Goal: Navigation & Orientation: Find specific page/section

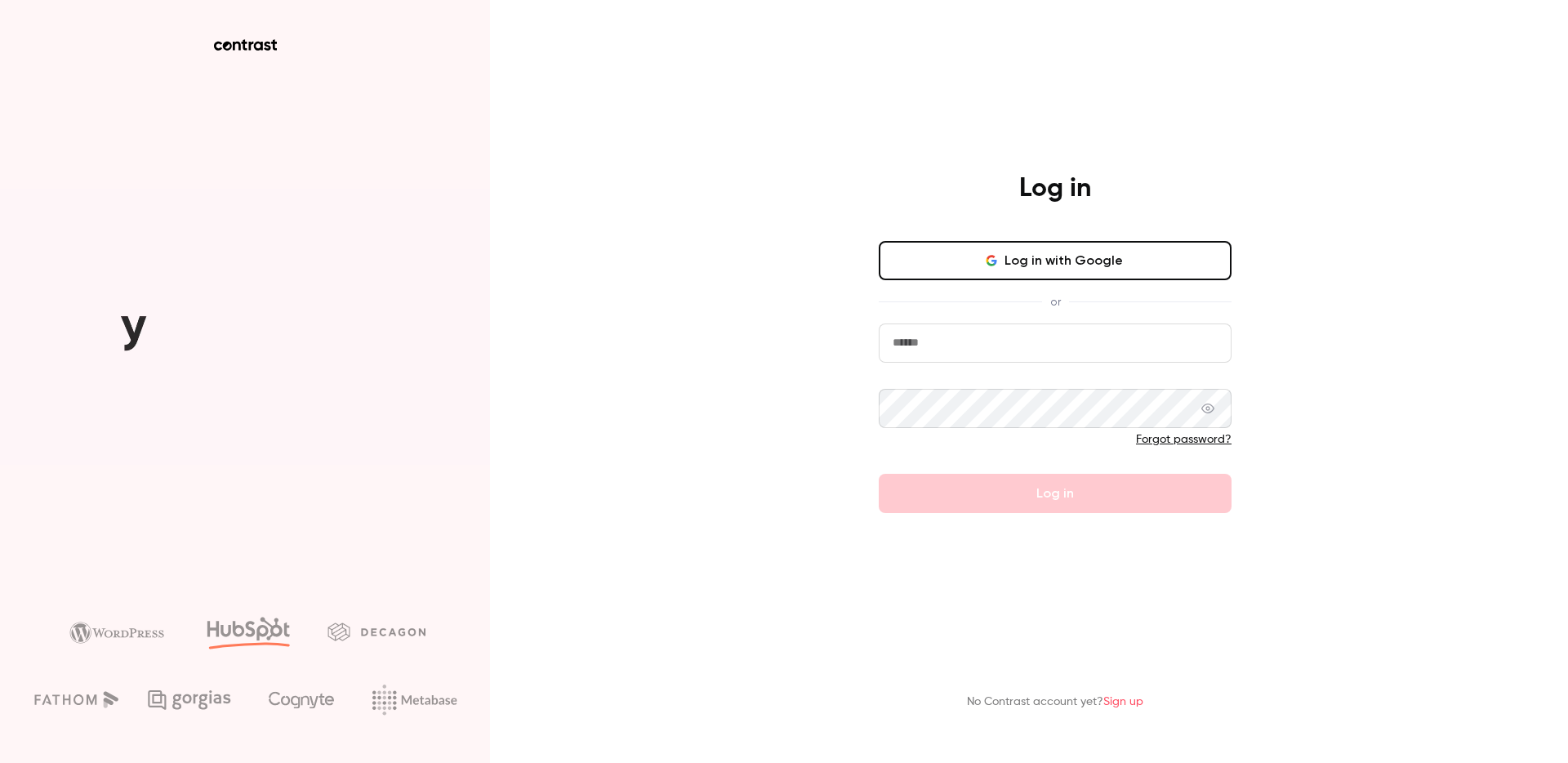
click at [998, 255] on icon "button" at bounding box center [991, 260] width 13 height 13
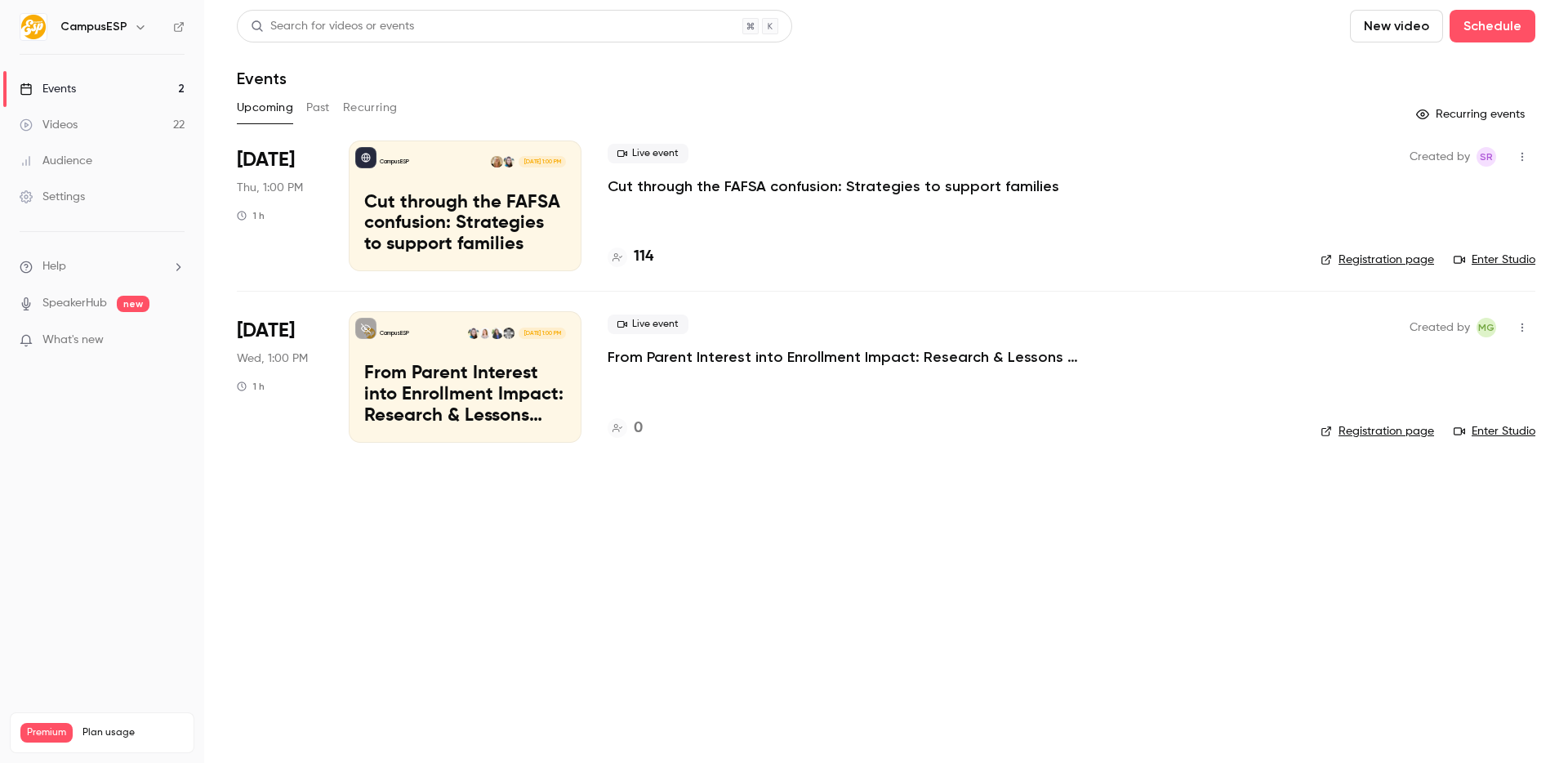
click at [308, 99] on button "Past" at bounding box center [318, 107] width 24 height 27
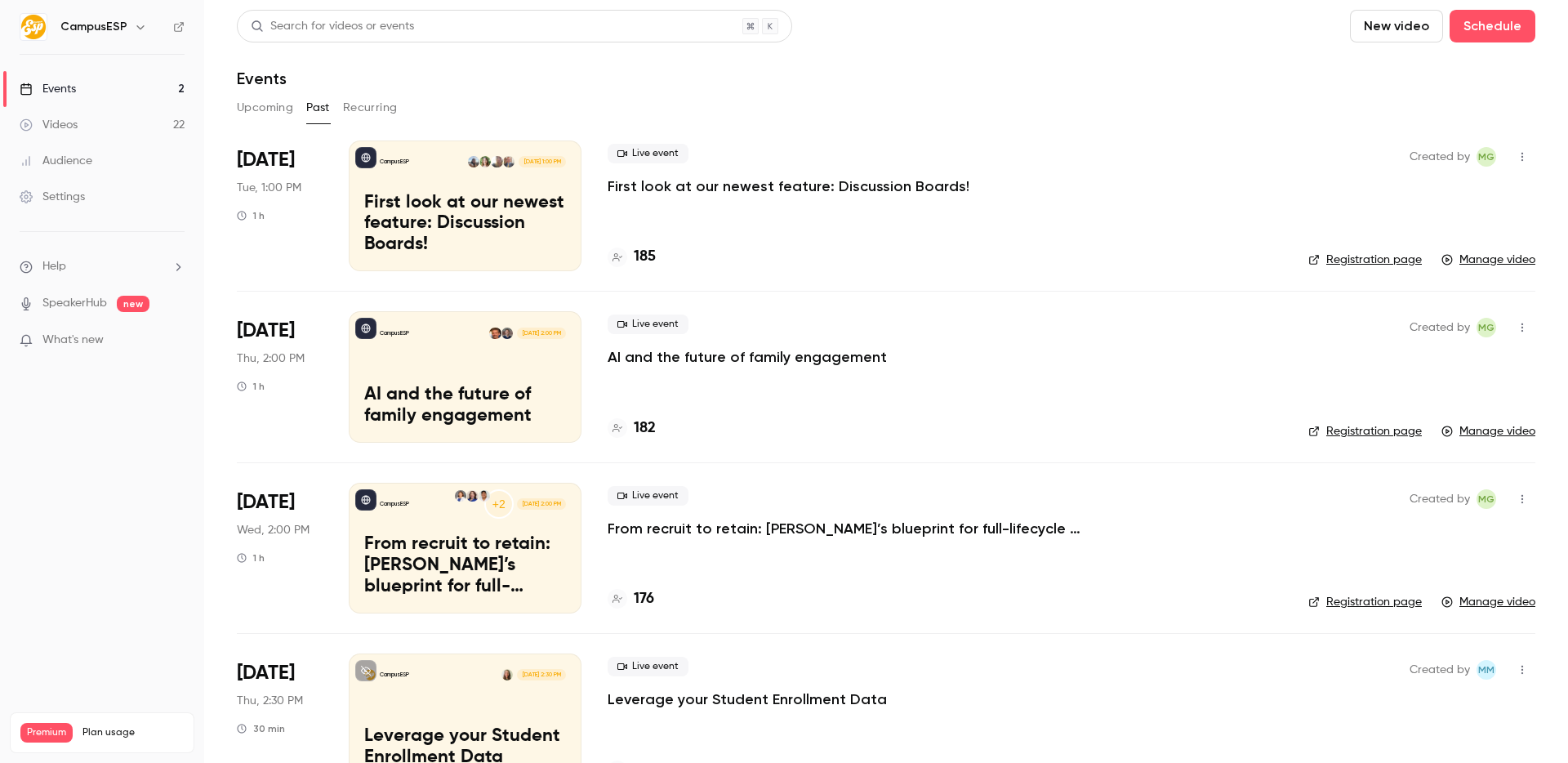
click at [267, 105] on button "Upcoming" at bounding box center [264, 107] width 56 height 27
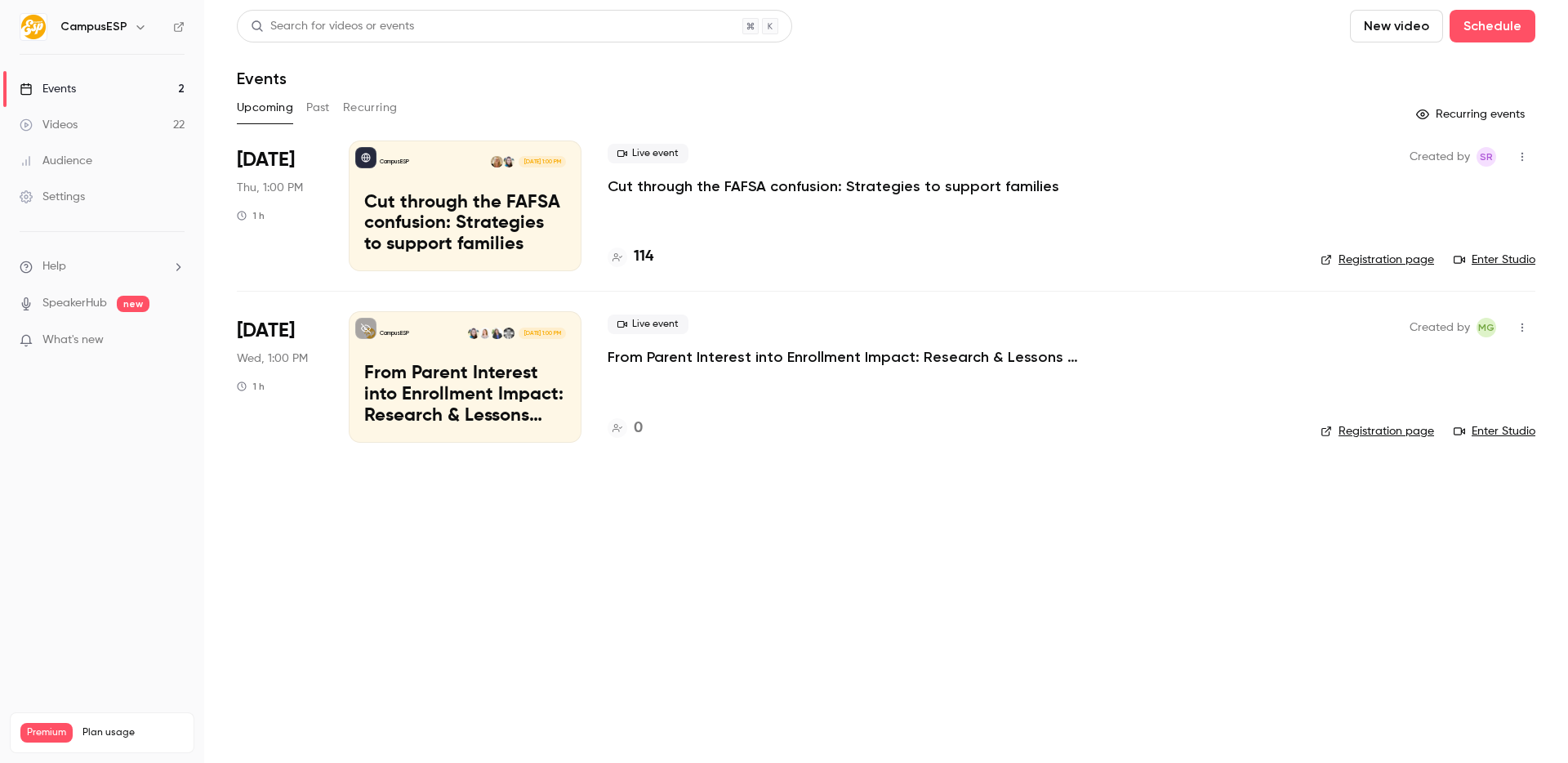
click at [323, 114] on button "Past" at bounding box center [318, 107] width 24 height 27
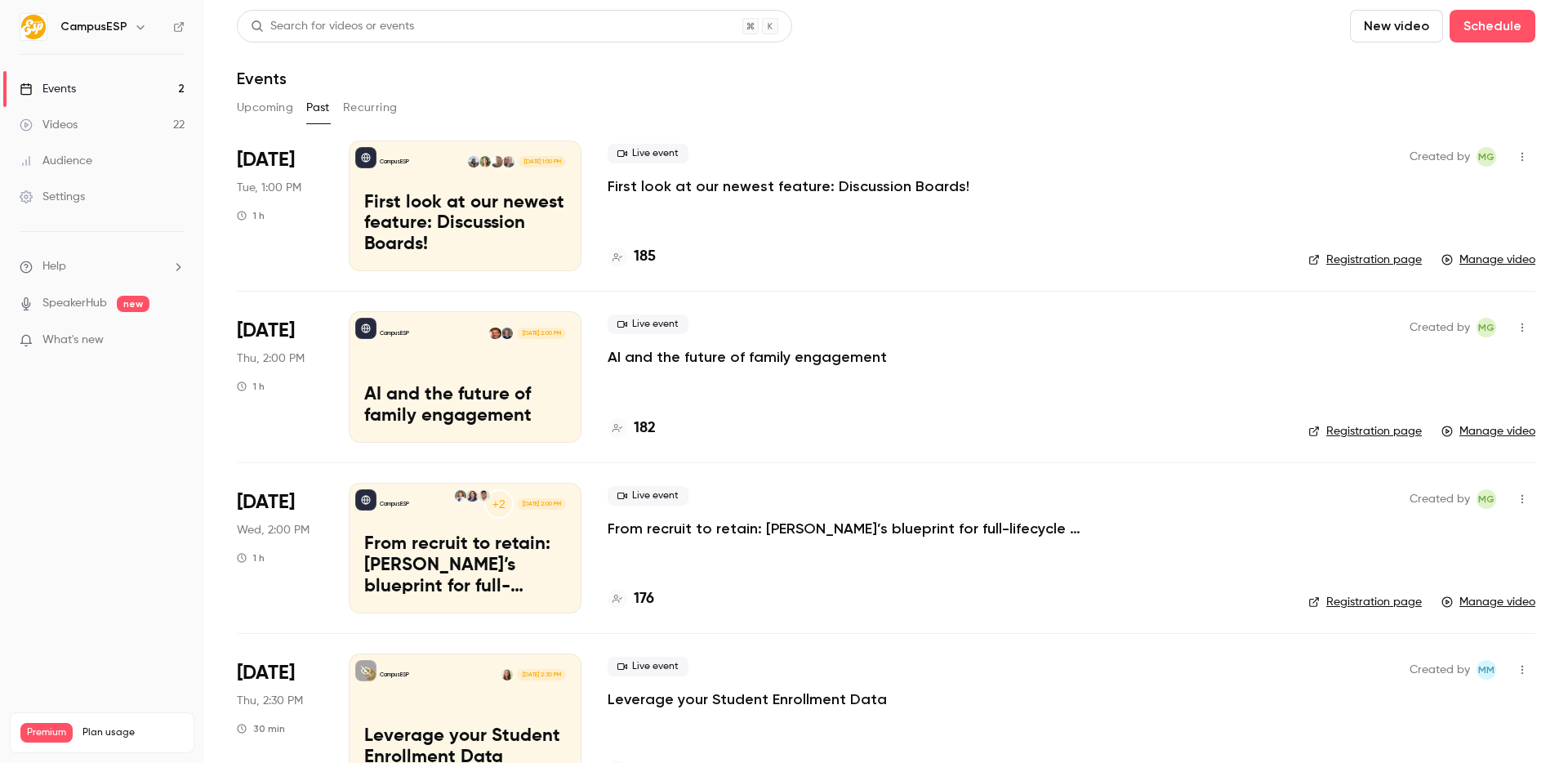
click at [111, 129] on link "Videos 22" at bounding box center [102, 125] width 204 height 36
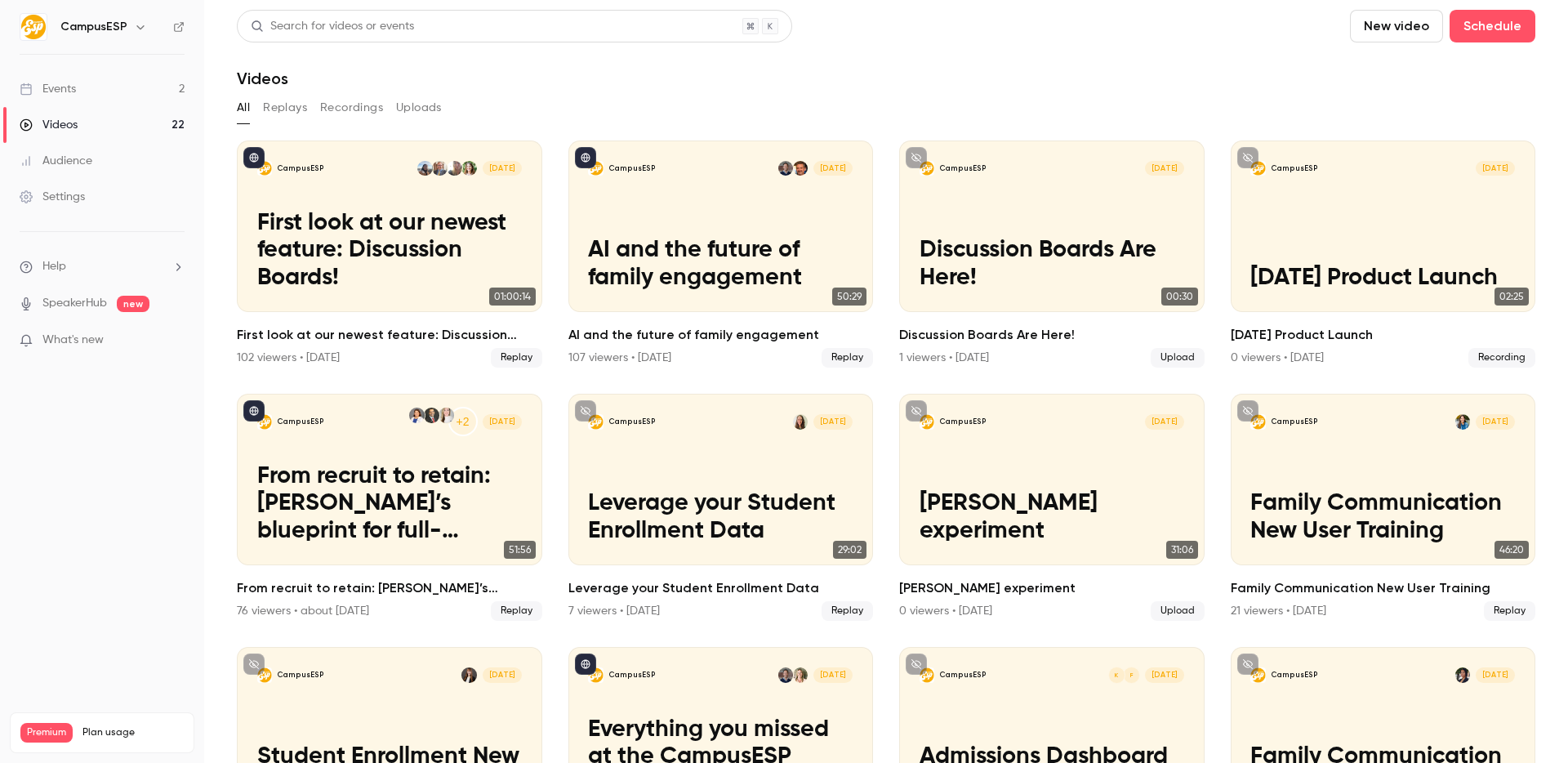
click at [337, 101] on button "Recordings" at bounding box center [352, 107] width 63 height 27
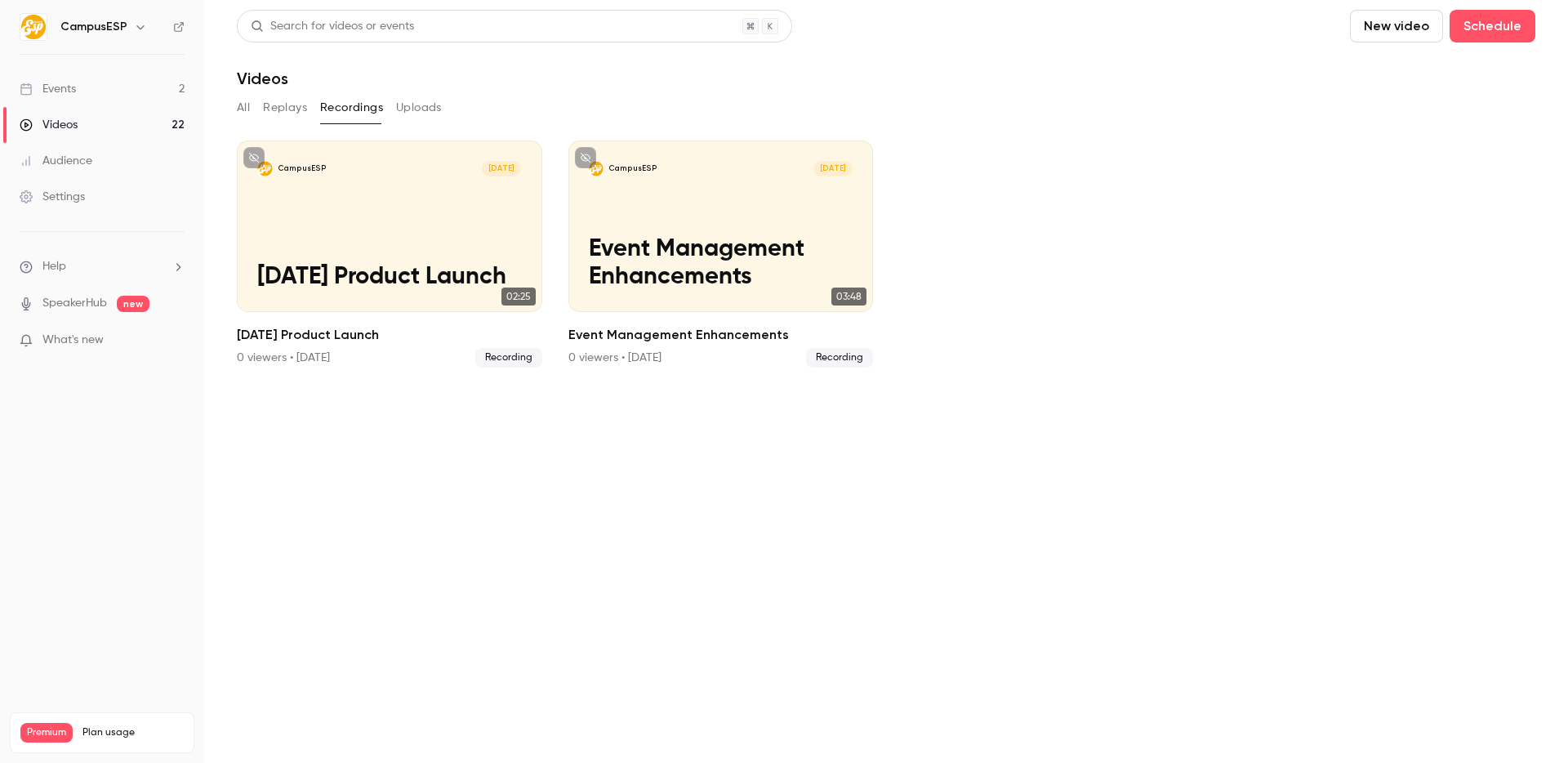
click at [400, 107] on button "Uploads" at bounding box center [419, 107] width 46 height 27
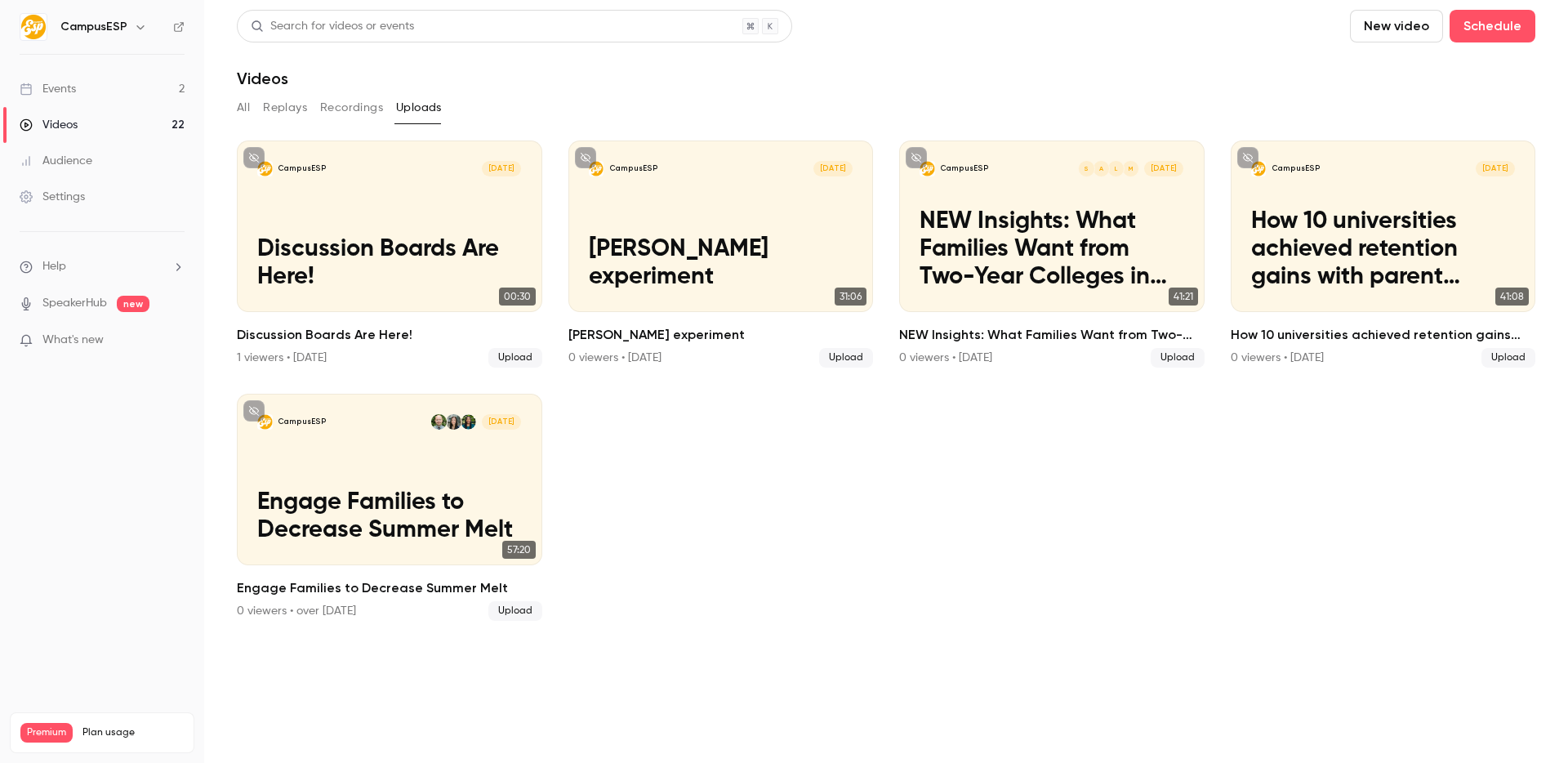
click at [284, 100] on button "Replays" at bounding box center [285, 107] width 44 height 27
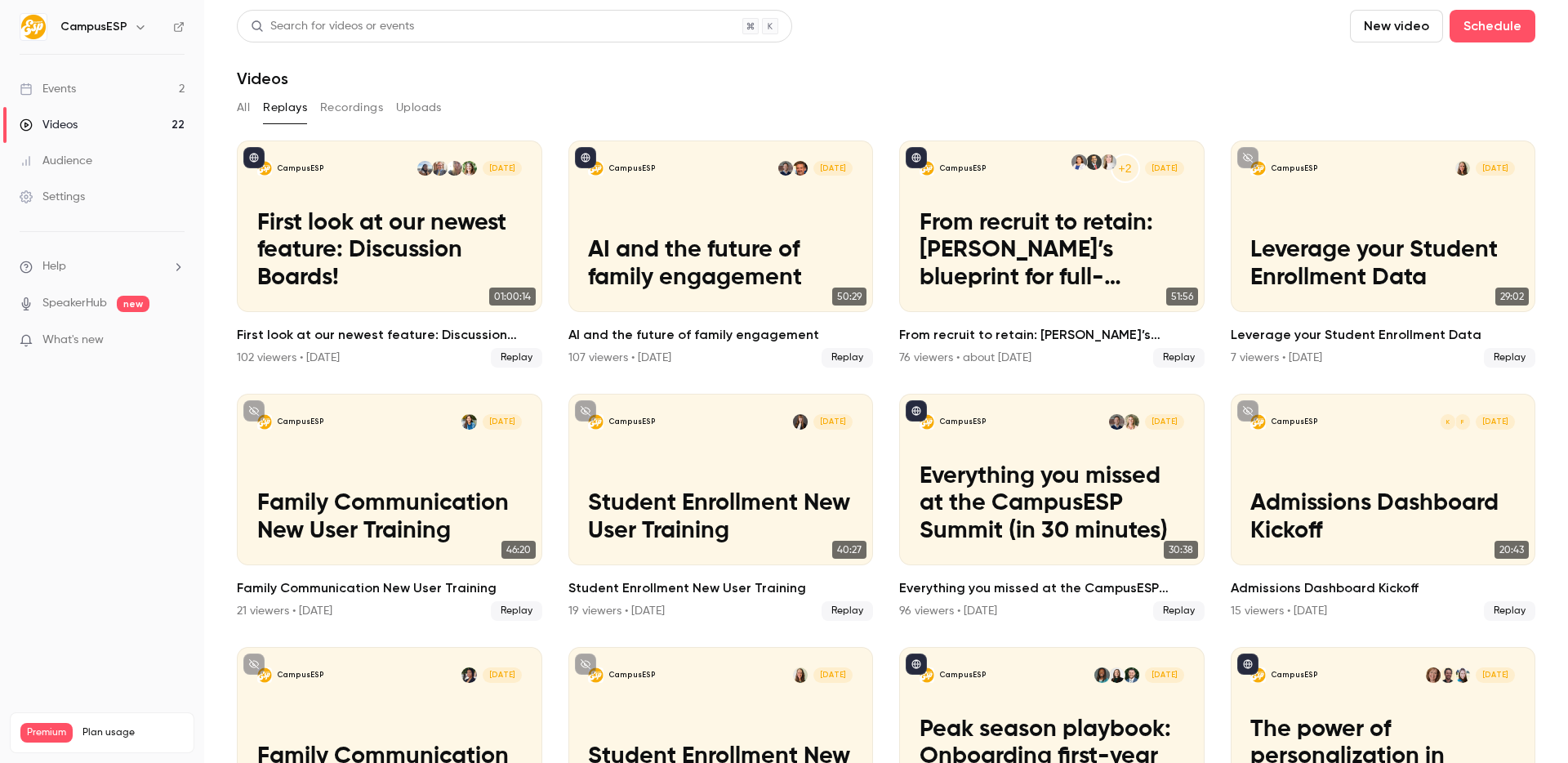
click at [250, 102] on button "All" at bounding box center [243, 107] width 13 height 27
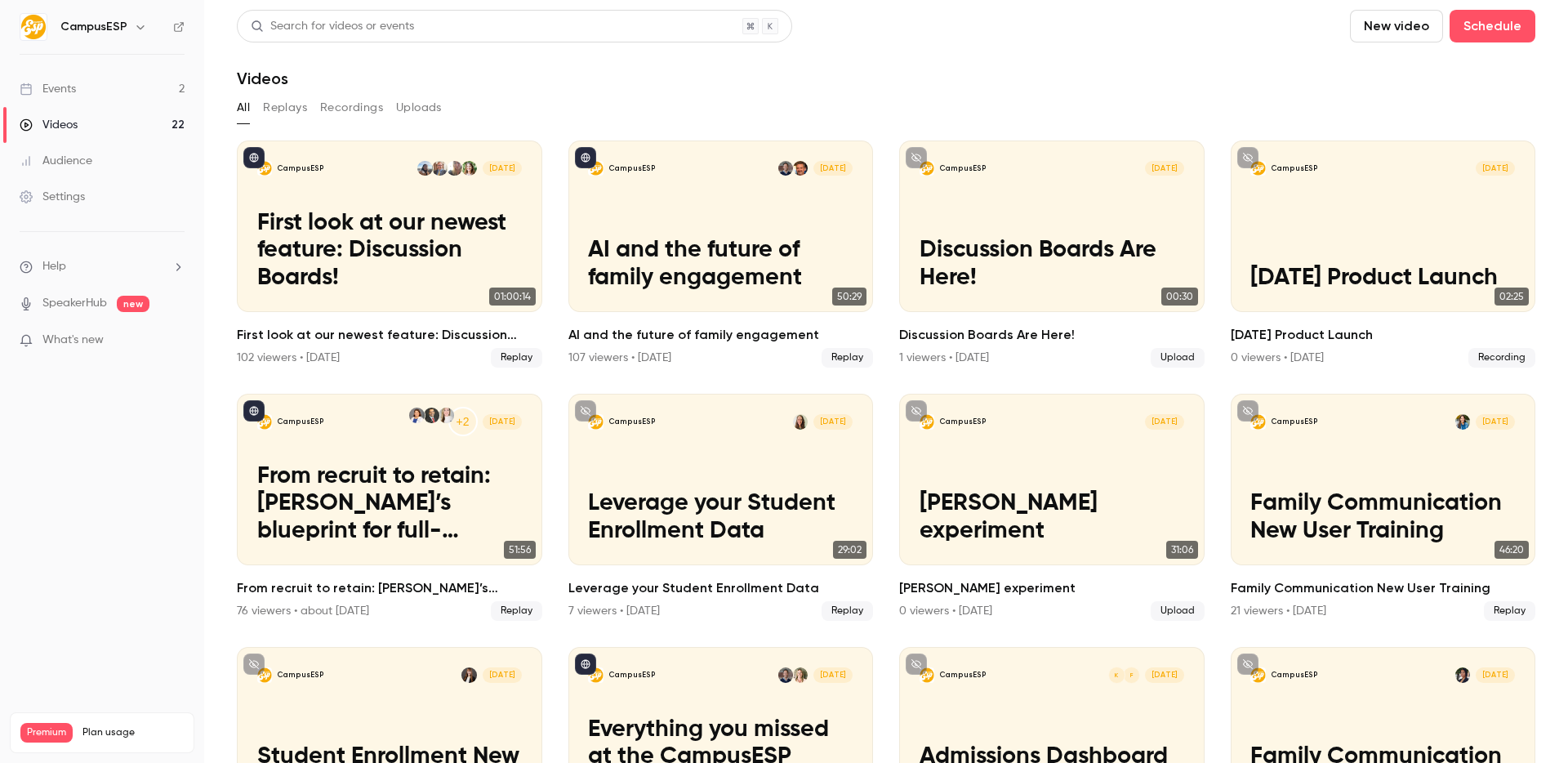
click at [68, 198] on div "Settings" at bounding box center [52, 196] width 66 height 17
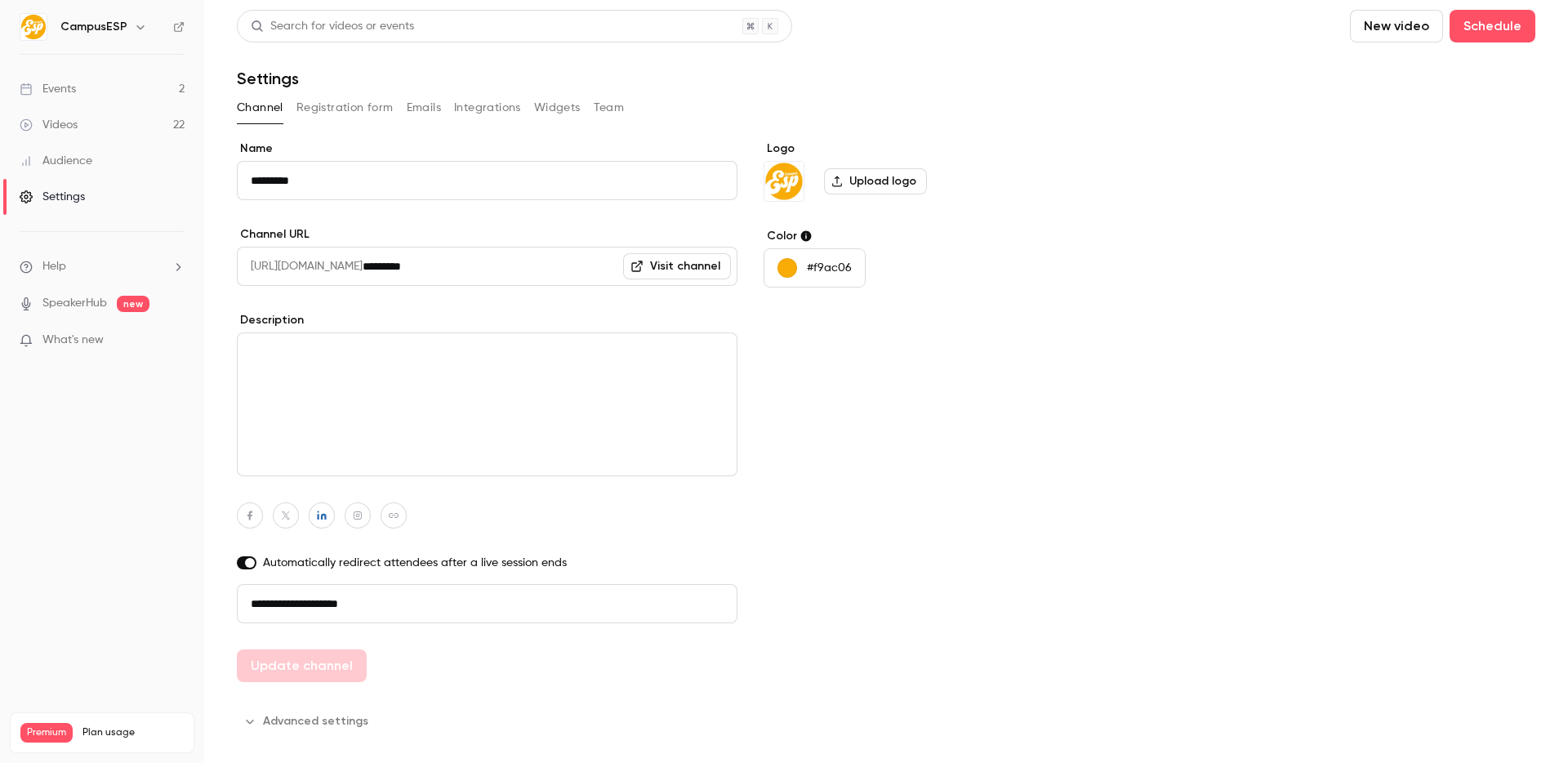
click at [61, 167] on div "Audience" at bounding box center [56, 160] width 73 height 17
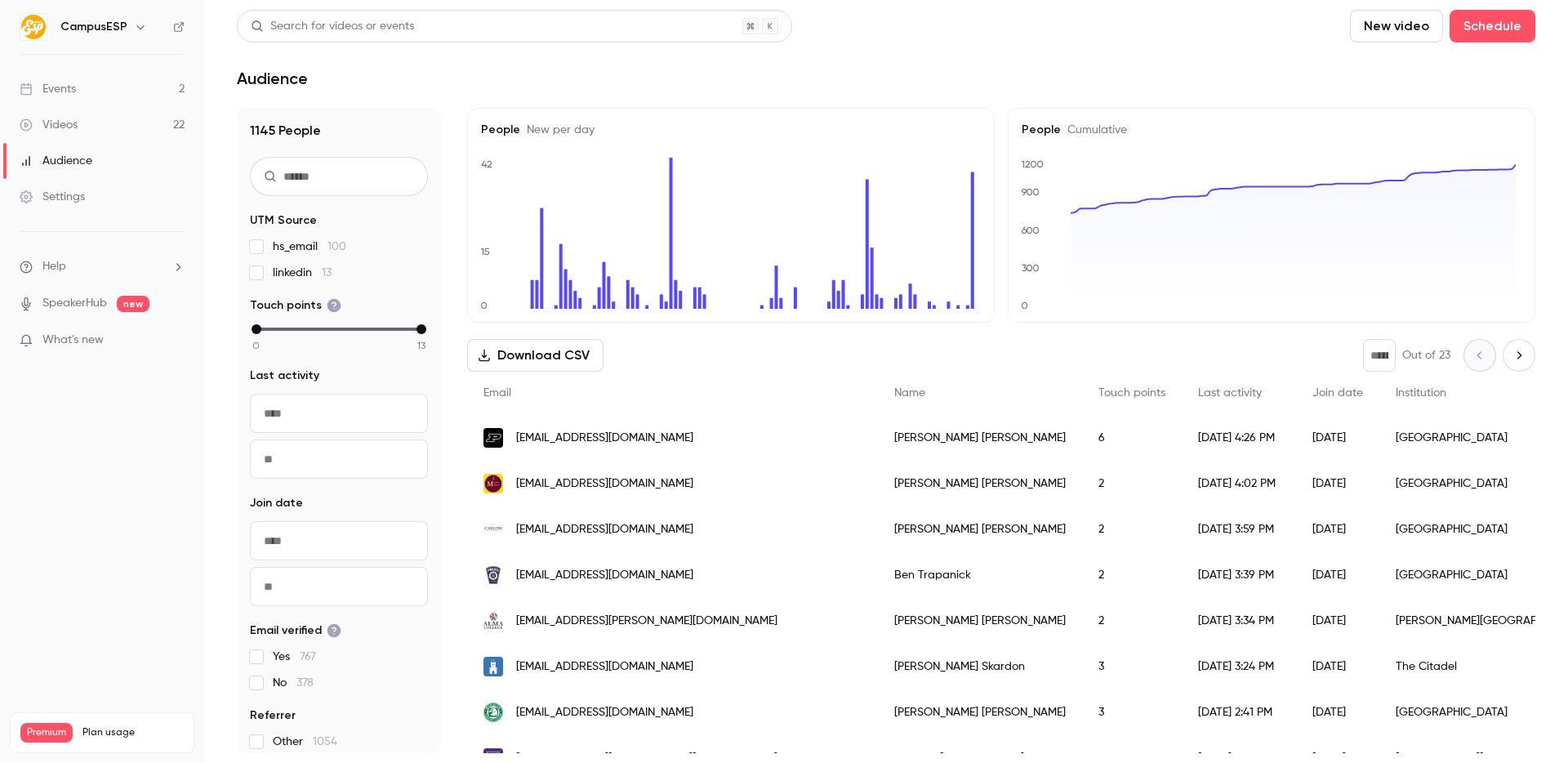
click at [59, 114] on link "Videos 22" at bounding box center [102, 125] width 204 height 36
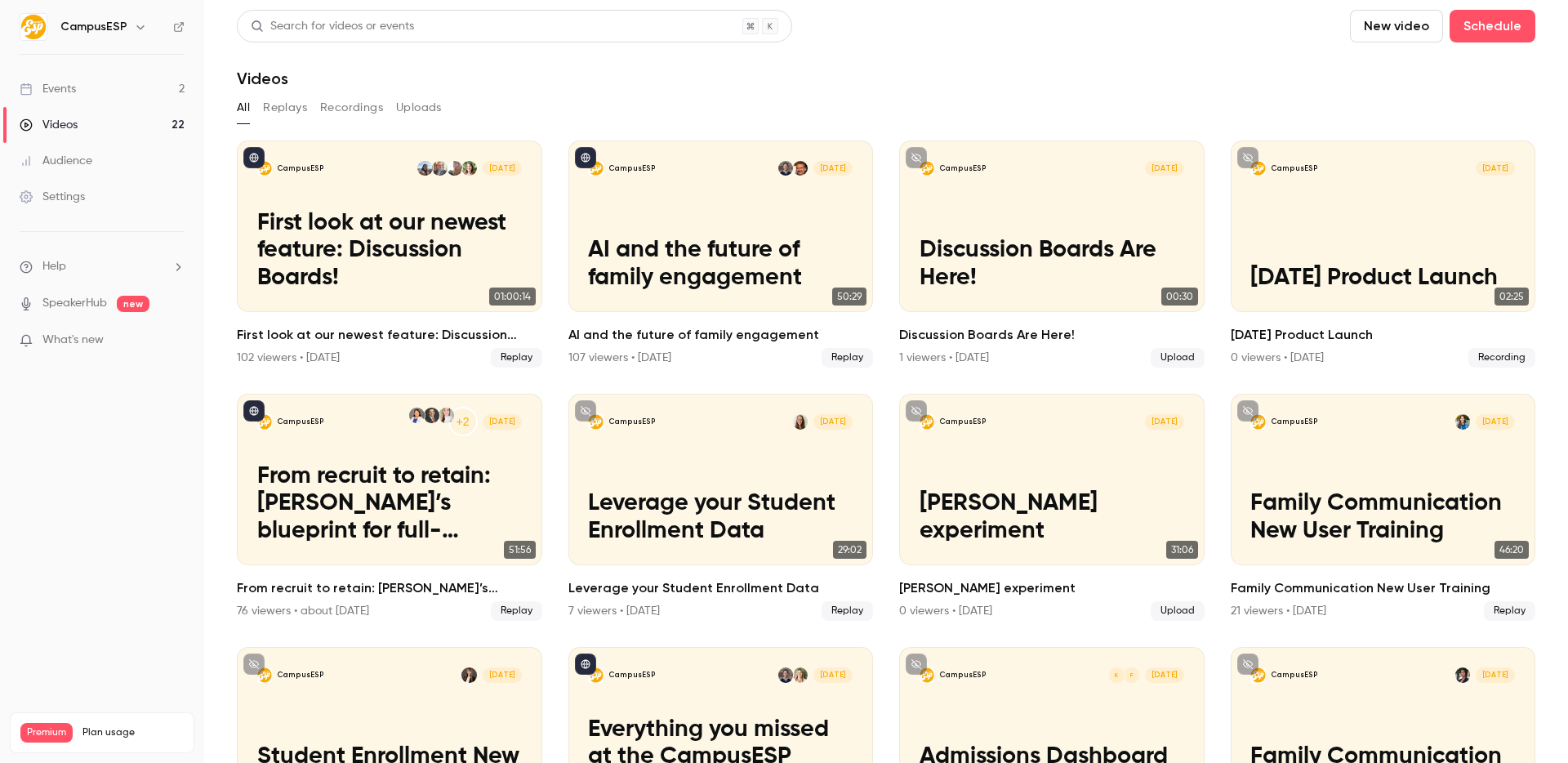
click at [61, 88] on div "Events" at bounding box center [47, 88] width 56 height 17
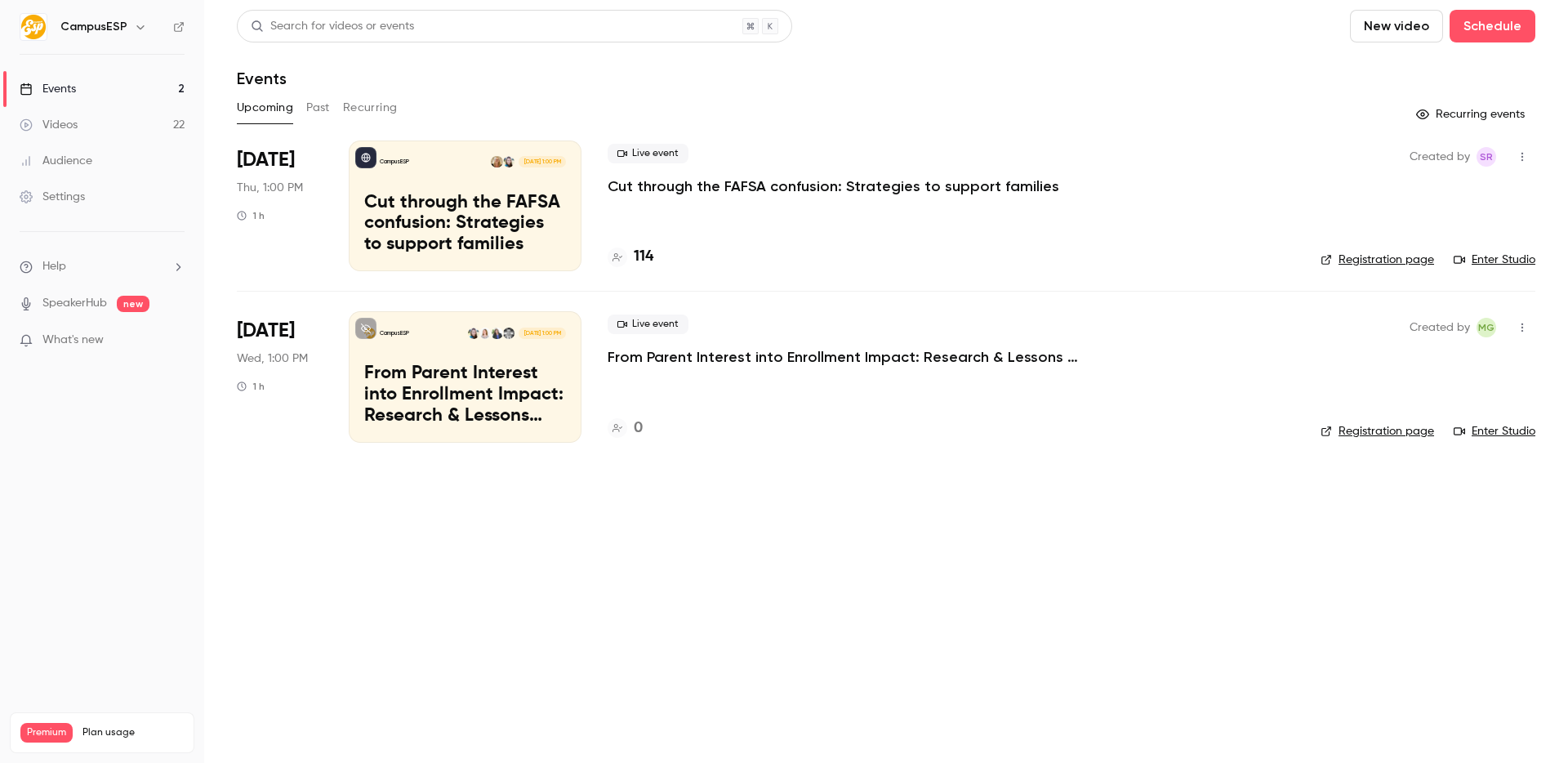
click at [84, 46] on nav "CampusESP Events 2 Videos 22 Audience Settings Help SpeakerHub new What's new P…" at bounding box center [102, 381] width 204 height 763
click at [84, 30] on h6 "CampusESP" at bounding box center [94, 27] width 67 height 17
click at [112, 39] on div "CampusESP" at bounding box center [102, 27] width 165 height 27
click at [121, 25] on h6 "CampusESP" at bounding box center [94, 27] width 67 height 17
click at [142, 25] on icon "button" at bounding box center [140, 27] width 13 height 13
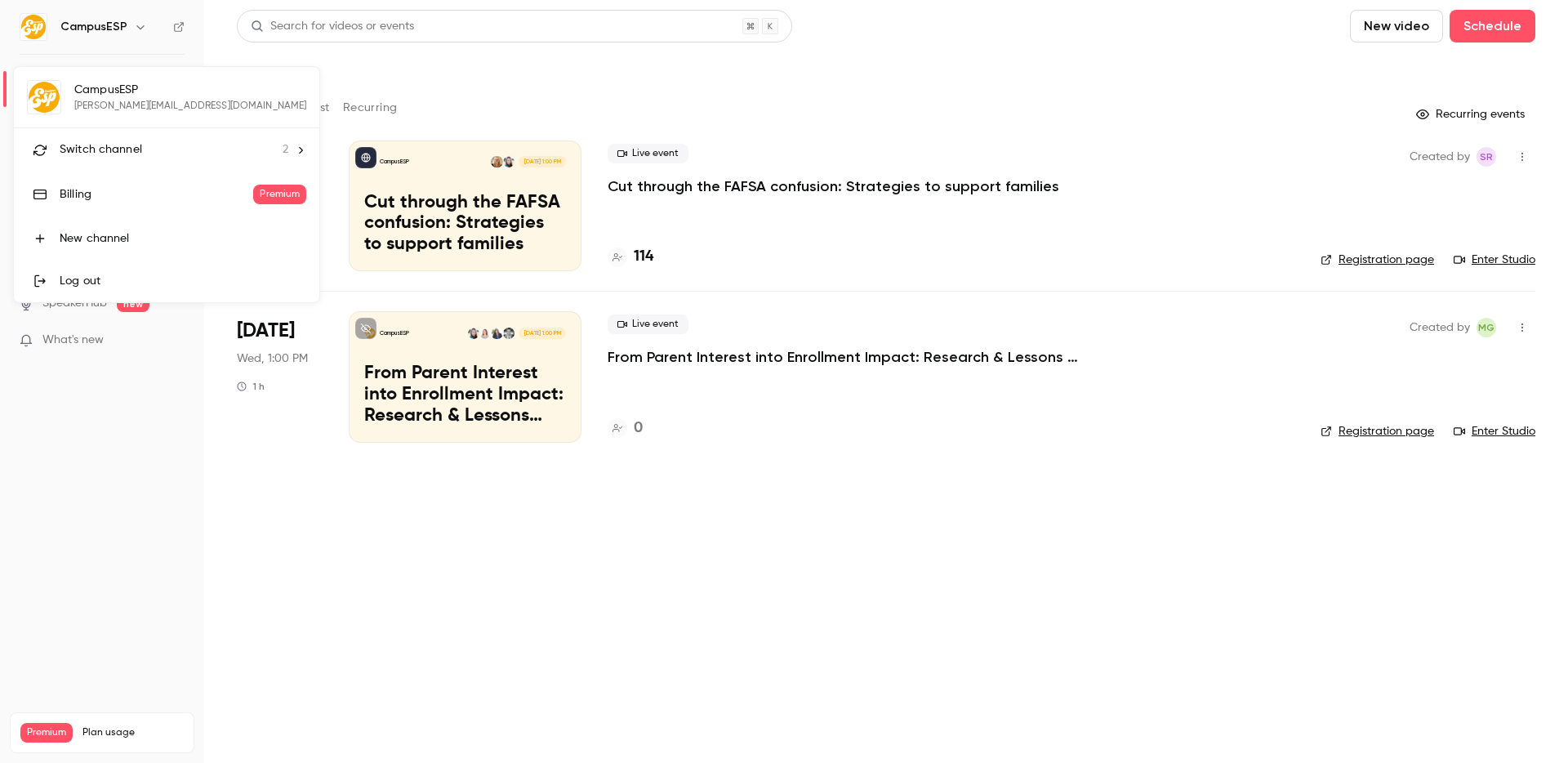
click at [141, 155] on div "Switch channel 2" at bounding box center [174, 149] width 229 height 17
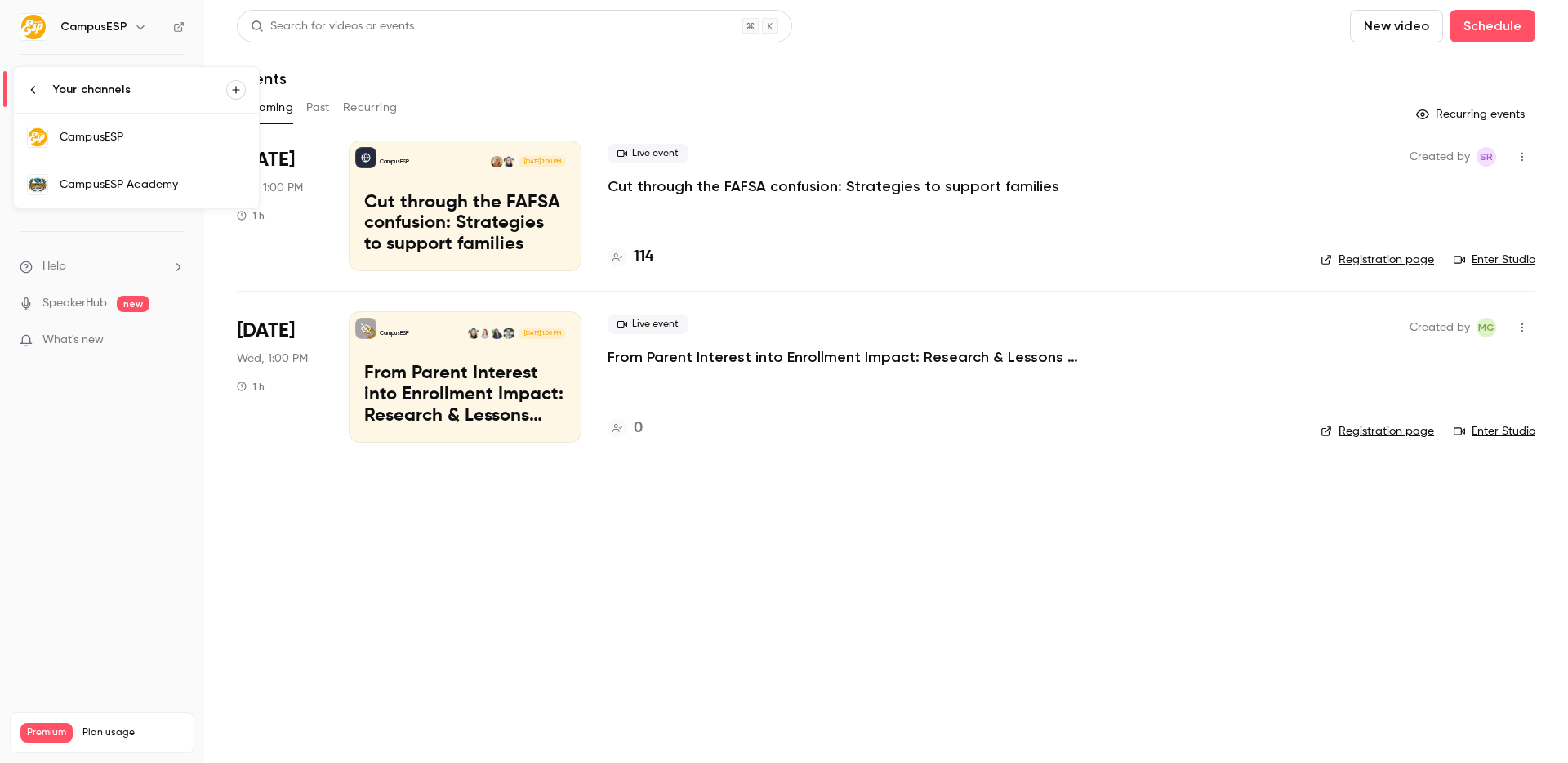
click at [178, 137] on div "CampusESP" at bounding box center [153, 136] width 187 height 17
click at [172, 92] on link "Events 2" at bounding box center [102, 88] width 204 height 36
click at [131, 22] on button "button" at bounding box center [140, 27] width 20 height 20
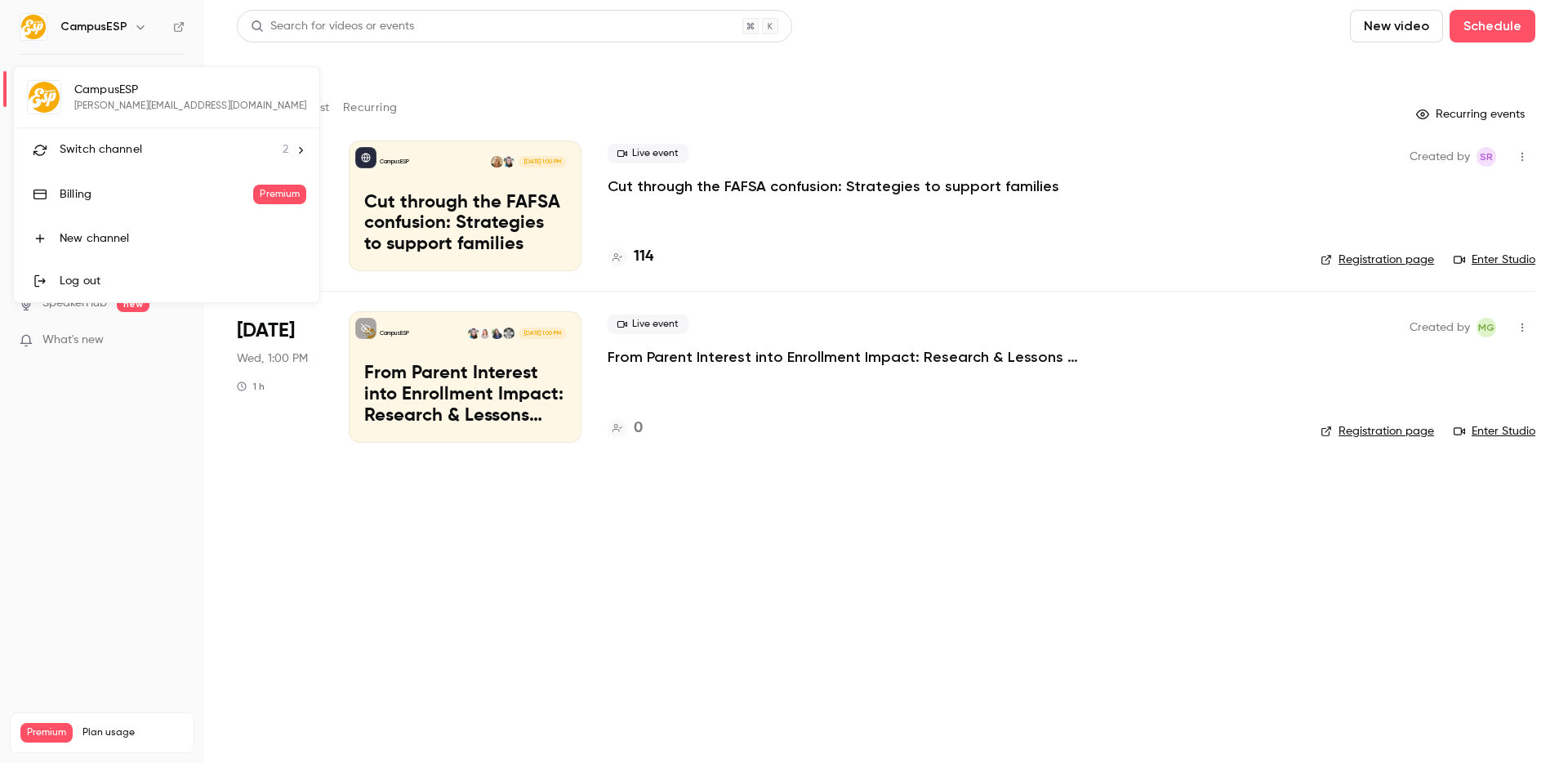
click at [162, 157] on div "Switch channel 2" at bounding box center [174, 149] width 229 height 17
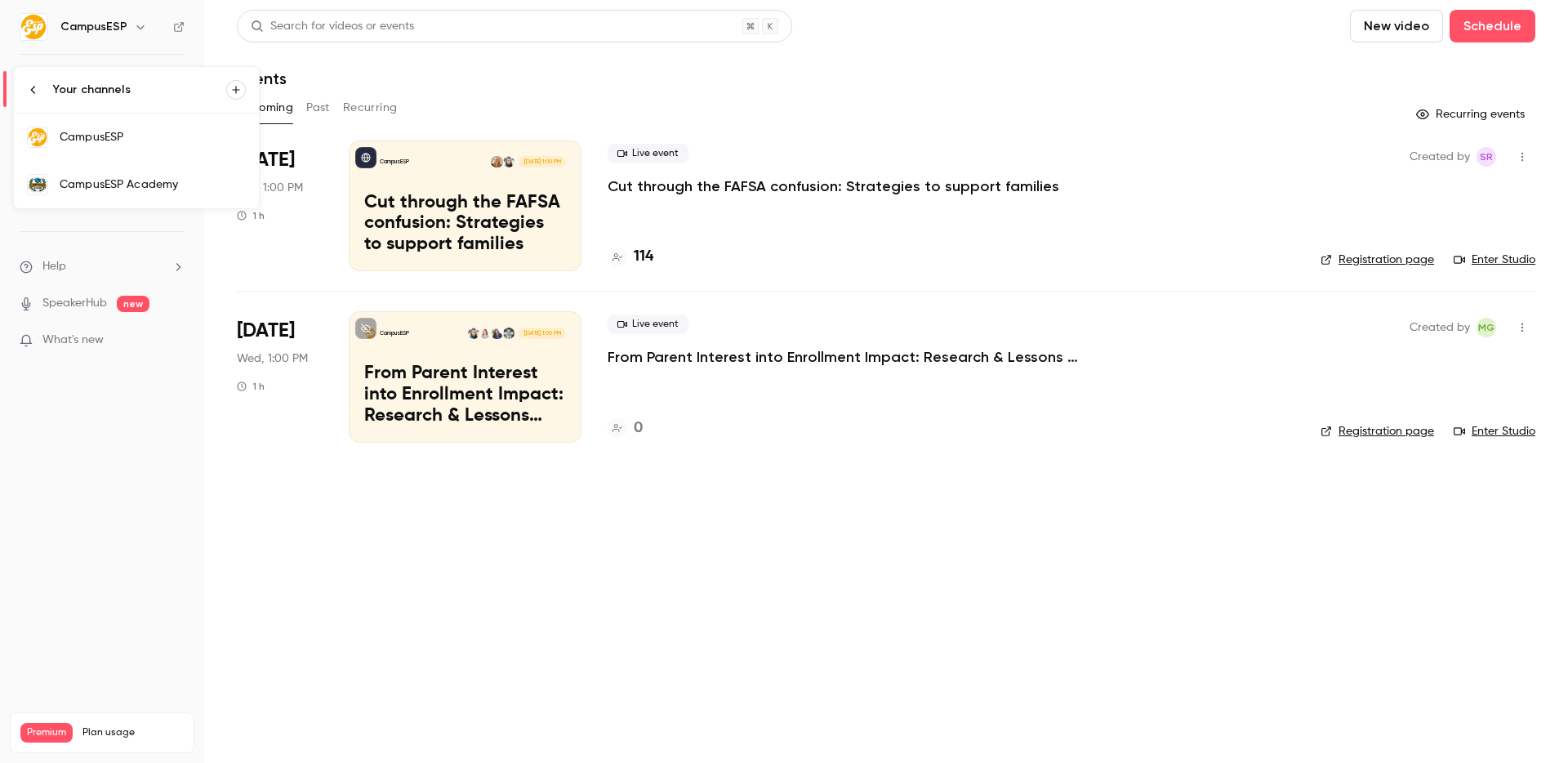
click at [211, 191] on div "CampusESP Academy" at bounding box center [153, 185] width 187 height 17
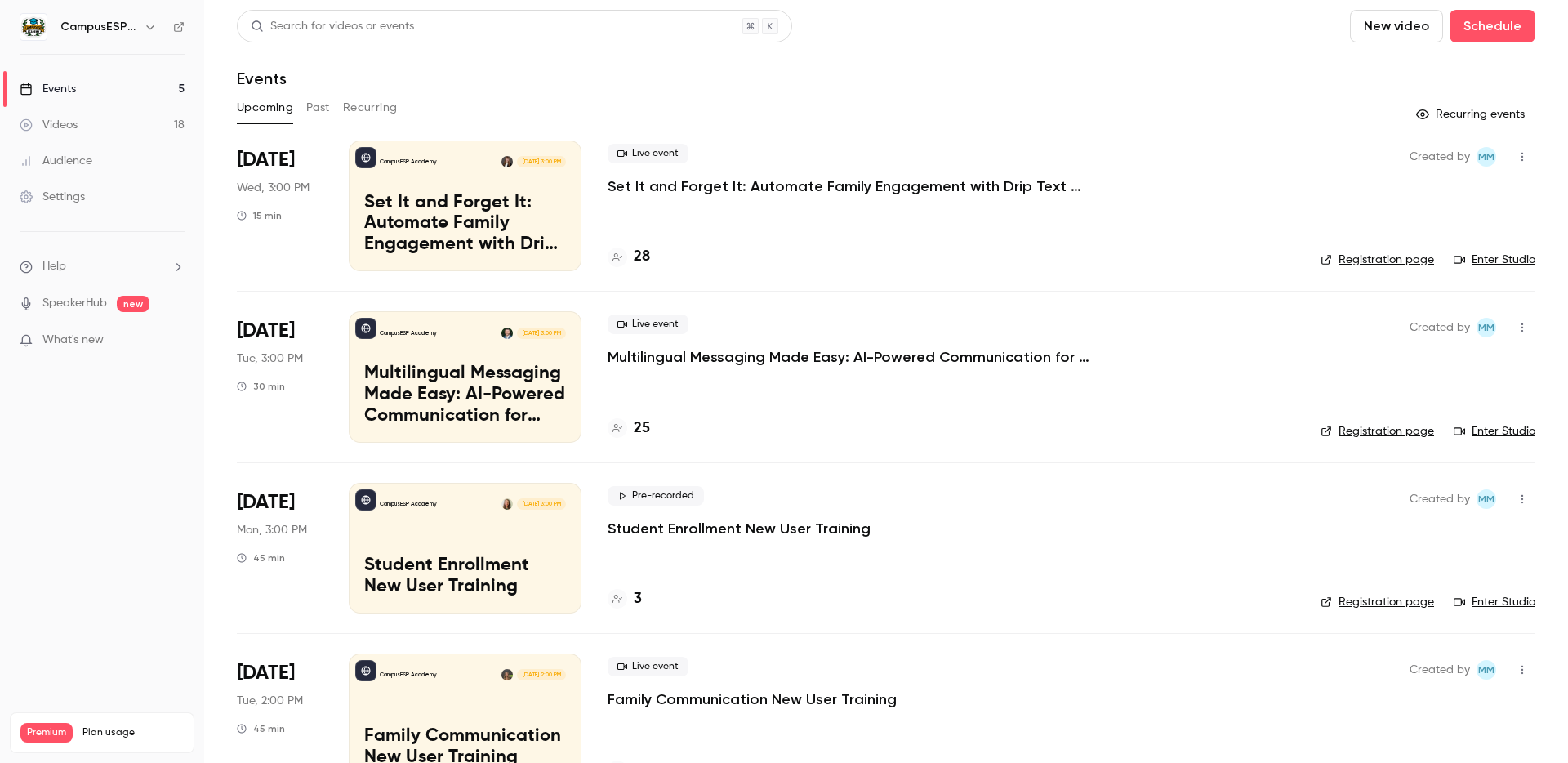
click at [313, 116] on button "Past" at bounding box center [318, 107] width 24 height 27
